Goal: Information Seeking & Learning: Learn about a topic

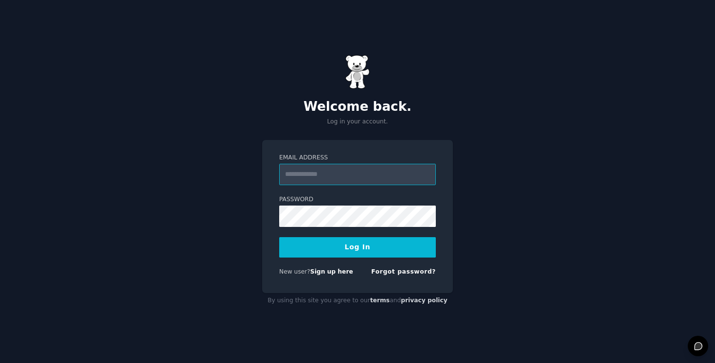
click at [322, 182] on input "Email Address" at bounding box center [357, 174] width 157 height 21
click at [332, 175] on input "Email Address" at bounding box center [357, 174] width 157 height 21
type input "**********"
click at [279, 237] on button "Log In" at bounding box center [357, 247] width 157 height 20
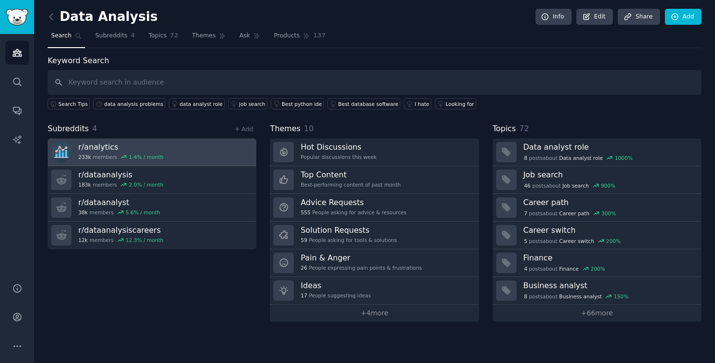
click at [107, 153] on div "r/ analytics 233k members 1.4 % / month" at bounding box center [120, 152] width 85 height 20
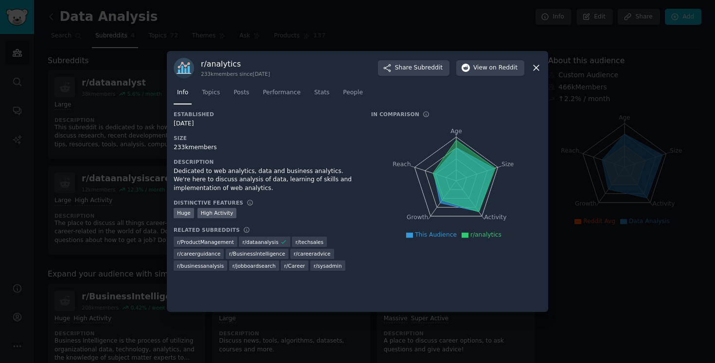
click at [536, 68] on icon at bounding box center [535, 68] width 5 height 5
